Goal: Task Accomplishment & Management: Use online tool/utility

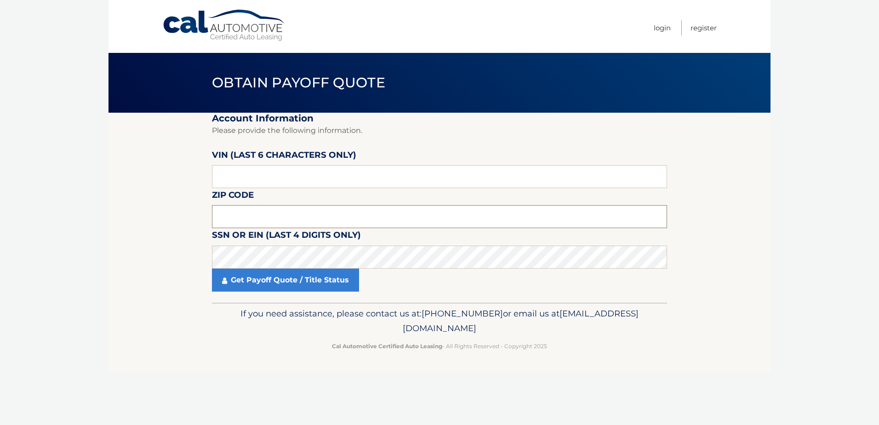
click at [277, 213] on input "text" at bounding box center [439, 216] width 455 height 23
type input "11946"
click at [320, 178] on input "text" at bounding box center [439, 176] width 455 height 23
drag, startPoint x: 310, startPoint y: 178, endPoint x: 304, endPoint y: 178, distance: 6.0
click at [304, 178] on input "text" at bounding box center [439, 176] width 455 height 23
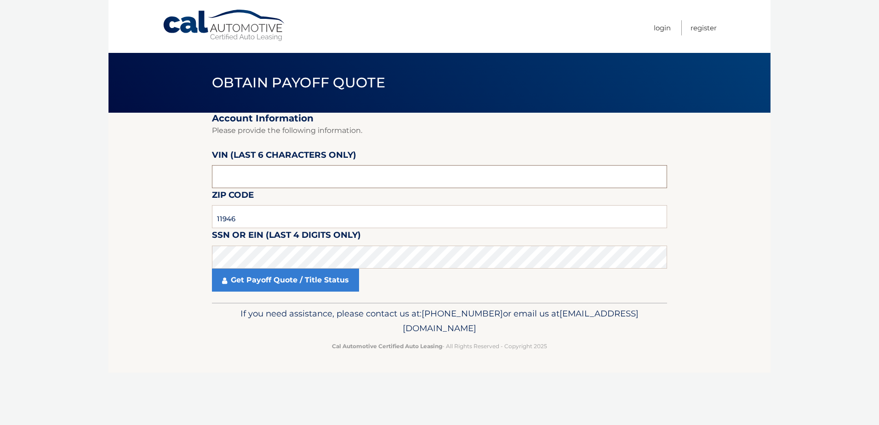
click at [304, 178] on input "text" at bounding box center [439, 176] width 455 height 23
type input "025184"
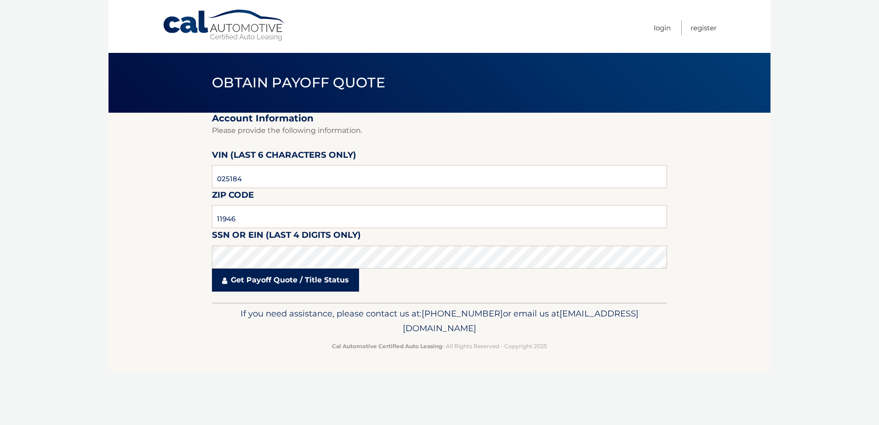
click at [298, 284] on link "Get Payoff Quote / Title Status" at bounding box center [285, 280] width 147 height 23
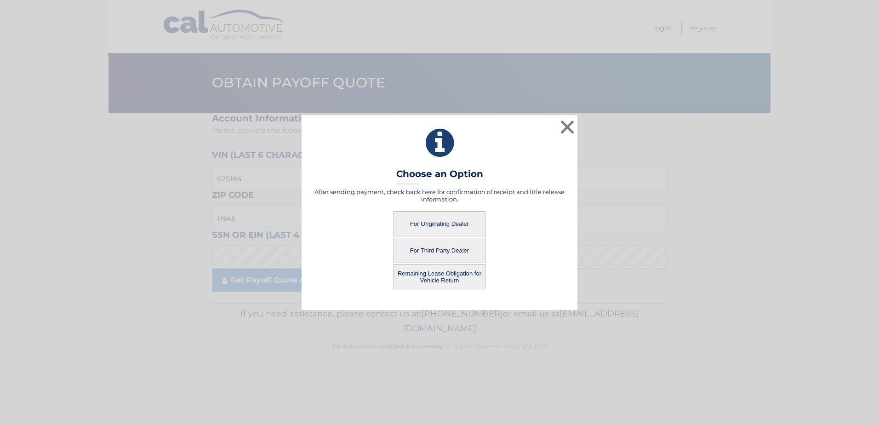
click at [434, 226] on button "For Originating Dealer" at bounding box center [440, 223] width 92 height 25
click at [447, 220] on button "For Originating Dealer" at bounding box center [440, 223] width 92 height 25
drag, startPoint x: 447, startPoint y: 220, endPoint x: 590, endPoint y: 225, distance: 143.1
click at [447, 220] on button "For Originating Dealer" at bounding box center [440, 223] width 92 height 25
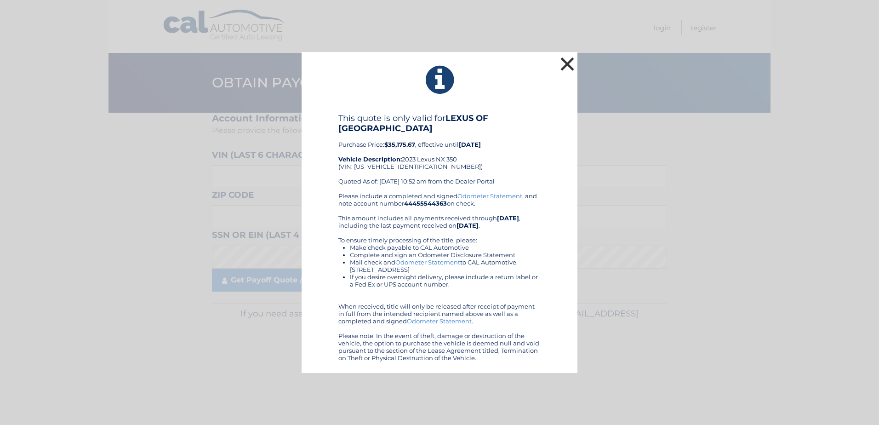
drag, startPoint x: 566, startPoint y: 65, endPoint x: 570, endPoint y: 68, distance: 4.7
click at [566, 65] on button "×" at bounding box center [567, 64] width 18 height 18
